Goal: Transaction & Acquisition: Subscribe to service/newsletter

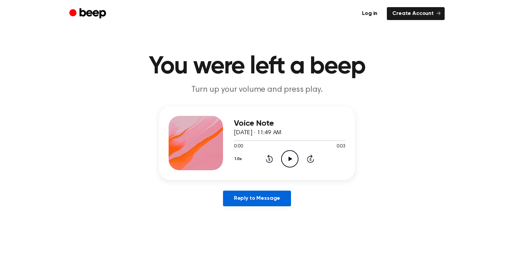
click at [272, 198] on link "Reply to Message" at bounding box center [257, 199] width 68 height 16
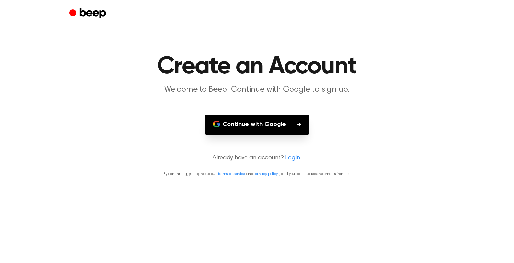
click at [276, 123] on button "Continue with Google" at bounding box center [257, 124] width 104 height 20
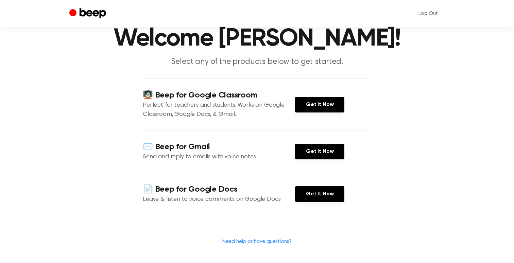
scroll to position [30, 0]
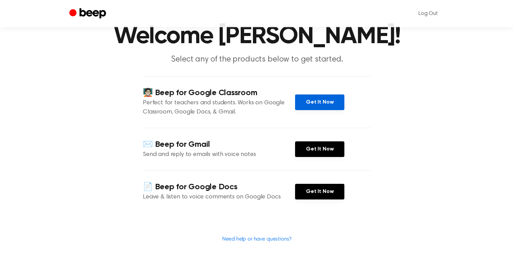
click at [315, 100] on link "Get It Now" at bounding box center [319, 102] width 49 height 16
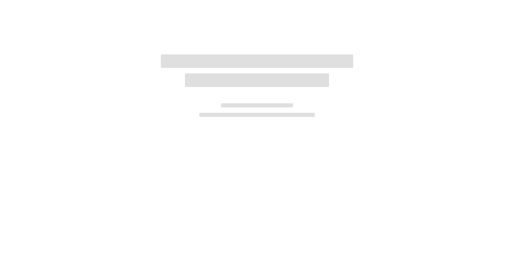
scroll to position [30, 0]
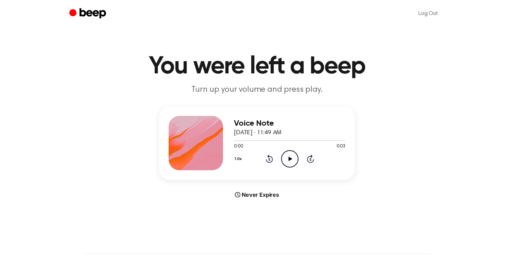
click at [287, 162] on icon "Play Audio" at bounding box center [289, 158] width 17 height 17
click at [287, 162] on icon "Pause Audio" at bounding box center [289, 158] width 17 height 17
click at [287, 162] on icon "Play Audio" at bounding box center [289, 158] width 17 height 17
click at [360, 121] on div "Voice Note August 10, 2025 · 11:49 AM 0:03 0:03 Your browser does not support t…" at bounding box center [256, 152] width 497 height 92
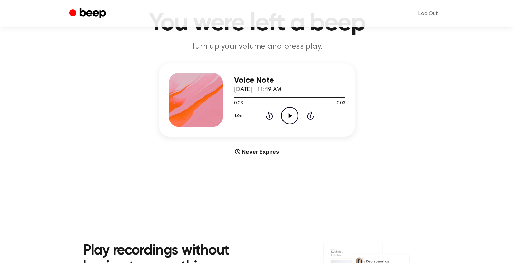
scroll to position [44, 0]
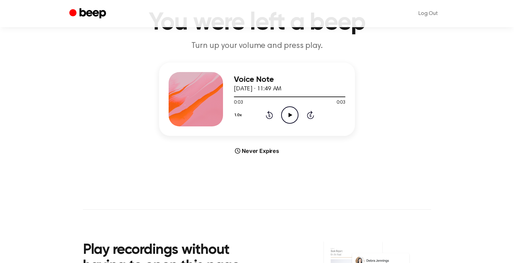
click at [252, 156] on main "You were left a beep Turn up your volume and press play. Voice Note August 10, …" at bounding box center [257, 159] width 514 height 406
click at [231, 146] on div "Voice Note August 10, 2025 · 11:49 AM 0:03 0:03 Your browser does not support t…" at bounding box center [256, 109] width 497 height 92
click at [240, 151] on icon at bounding box center [237, 150] width 5 height 5
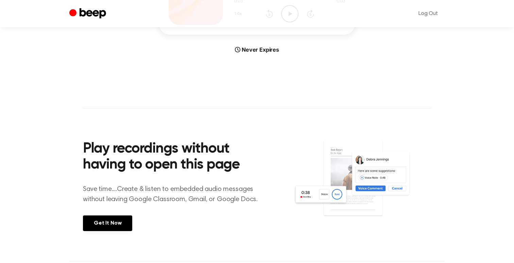
scroll to position [0, 0]
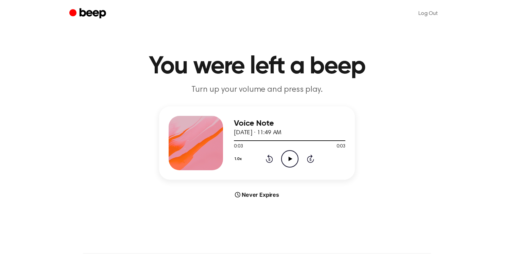
click at [217, 85] on p "Turn up your volume and press play." at bounding box center [256, 89] width 261 height 11
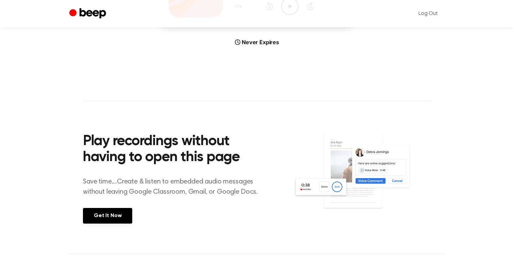
scroll to position [161, 0]
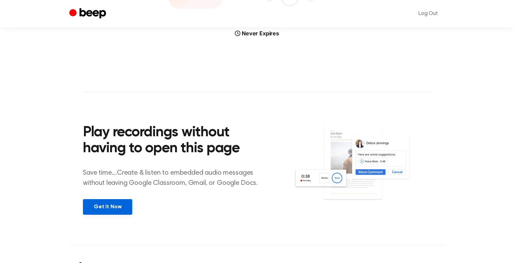
click at [101, 202] on link "Get It Now" at bounding box center [107, 207] width 49 height 16
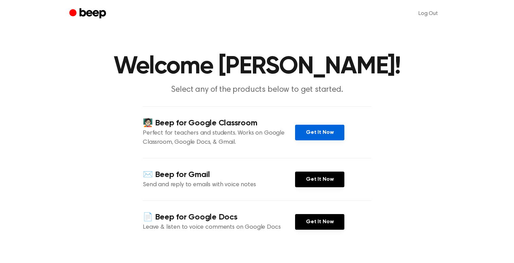
click at [305, 135] on link "Get It Now" at bounding box center [319, 133] width 49 height 16
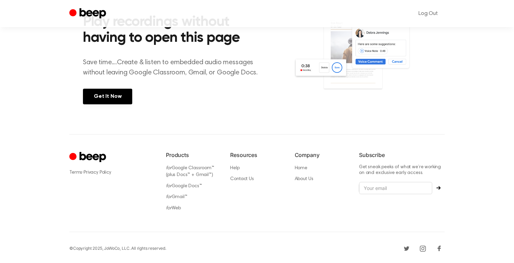
scroll to position [35, 0]
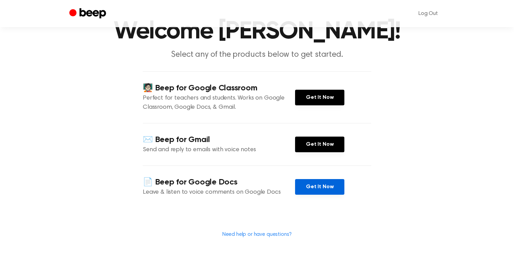
click at [312, 191] on link "Get It Now" at bounding box center [319, 187] width 49 height 16
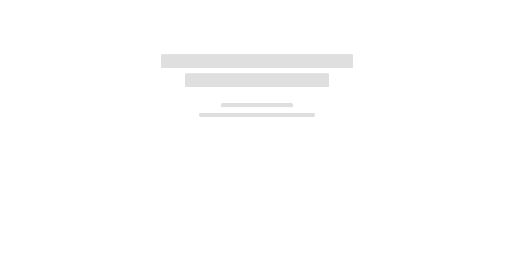
scroll to position [35, 0]
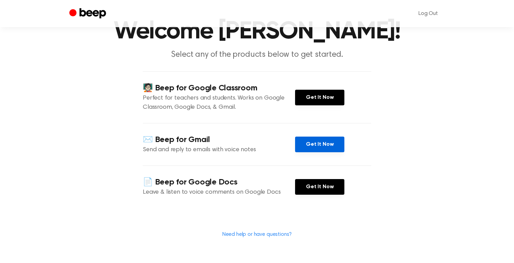
click at [320, 145] on link "Get It Now" at bounding box center [319, 145] width 49 height 16
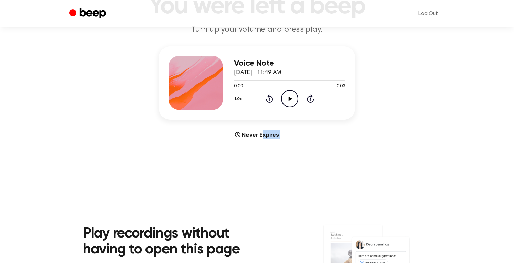
click at [261, 139] on main "You were left a beep Turn up your volume and press play. Voice Note [DATE] · 11…" at bounding box center [257, 143] width 514 height 406
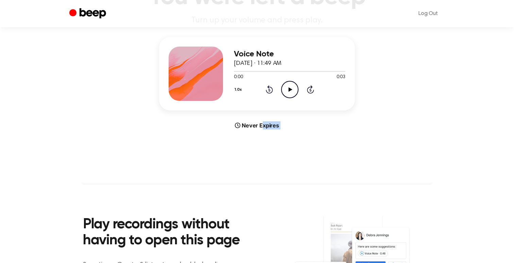
scroll to position [72, 0]
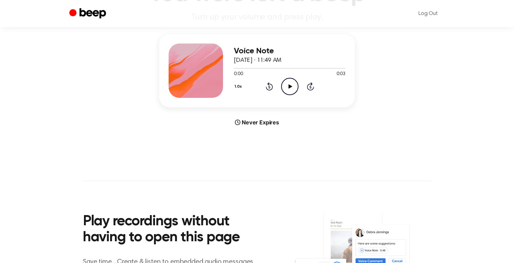
click at [261, 139] on main "You were left a beep Turn up your volume and press play. Voice Note [DATE] · 11…" at bounding box center [257, 131] width 514 height 406
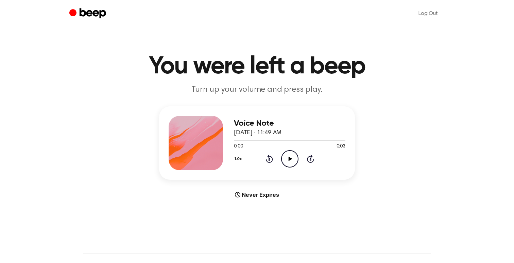
click at [304, 86] on p "Turn up your volume and press play." at bounding box center [256, 89] width 261 height 11
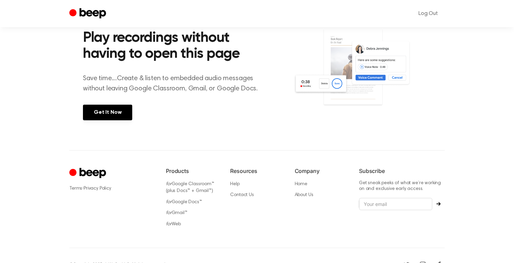
scroll to position [260, 0]
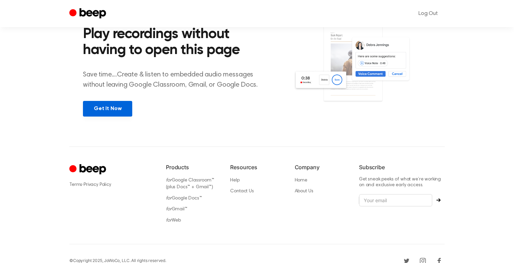
click at [121, 107] on link "Get It Now" at bounding box center [107, 109] width 49 height 16
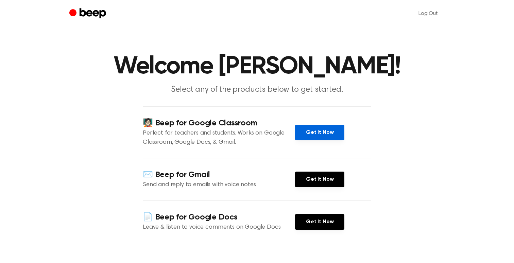
click at [307, 136] on link "Get It Now" at bounding box center [319, 133] width 49 height 16
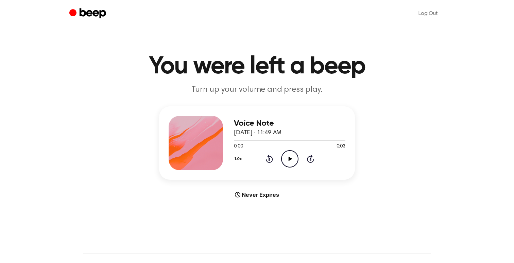
click at [266, 197] on div "Never Expires" at bounding box center [257, 195] width 196 height 8
click at [293, 153] on icon "Play Audio" at bounding box center [289, 158] width 17 height 17
click at [290, 151] on circle at bounding box center [289, 159] width 17 height 17
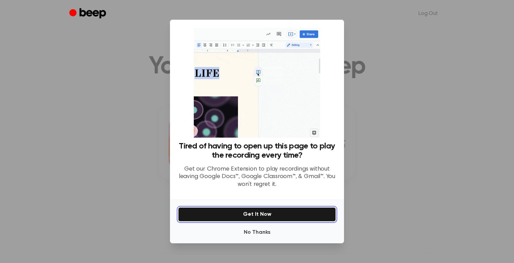
click at [272, 212] on button "Get It Now" at bounding box center [257, 214] width 158 height 14
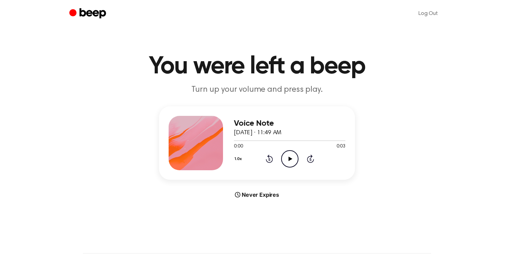
click at [289, 159] on icon at bounding box center [290, 159] width 4 height 4
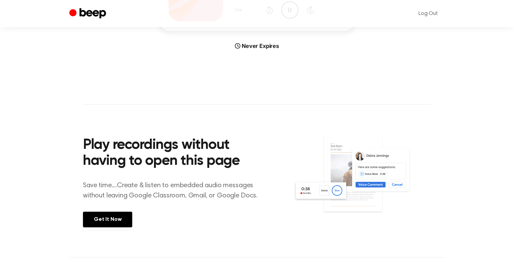
scroll to position [153, 0]
